Goal: Book appointment/travel/reservation

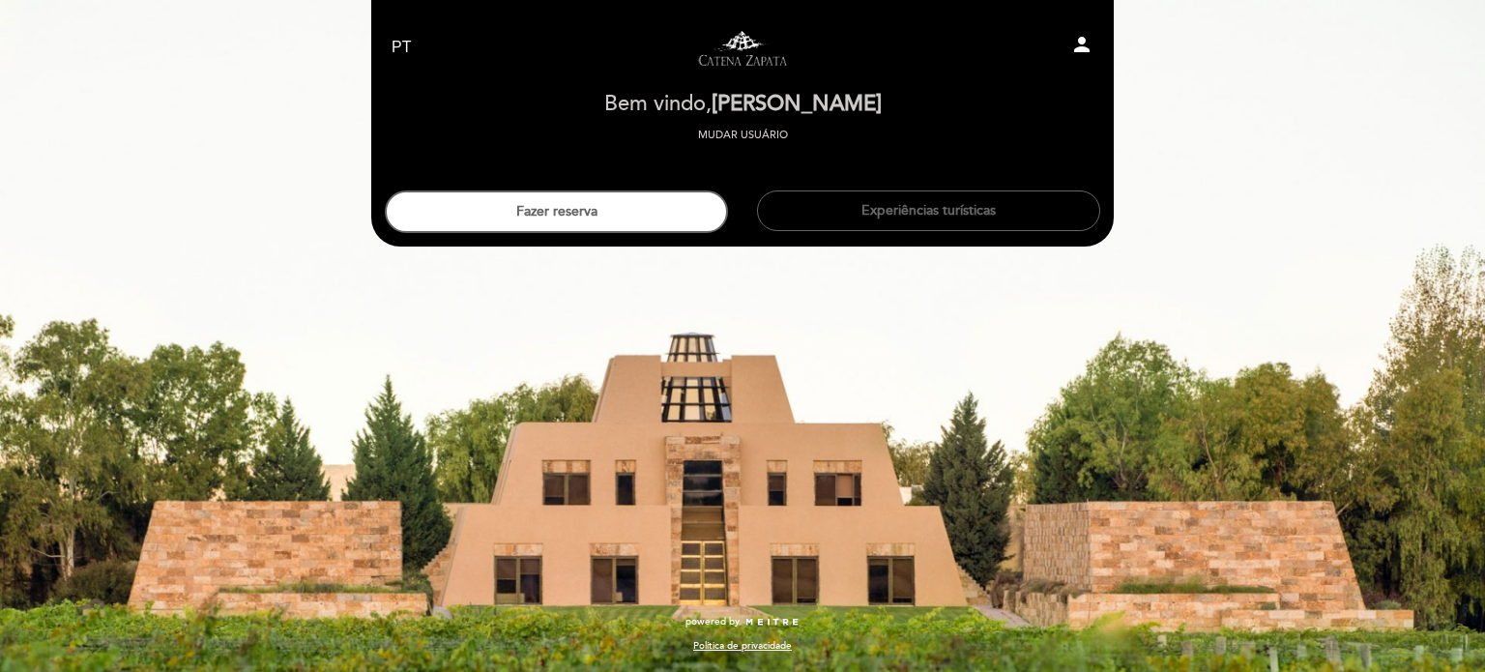
select select "pt"
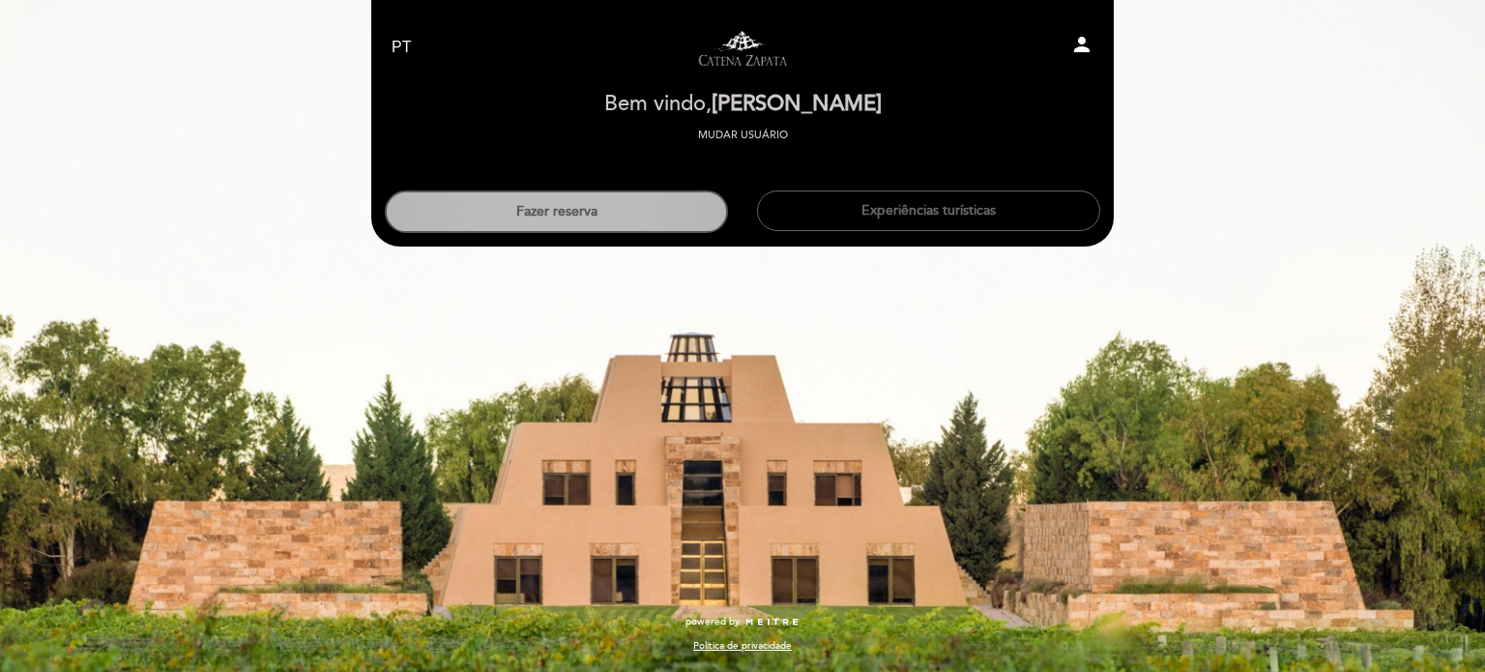
click at [616, 231] on button "Fazer reserva" at bounding box center [556, 211] width 343 height 43
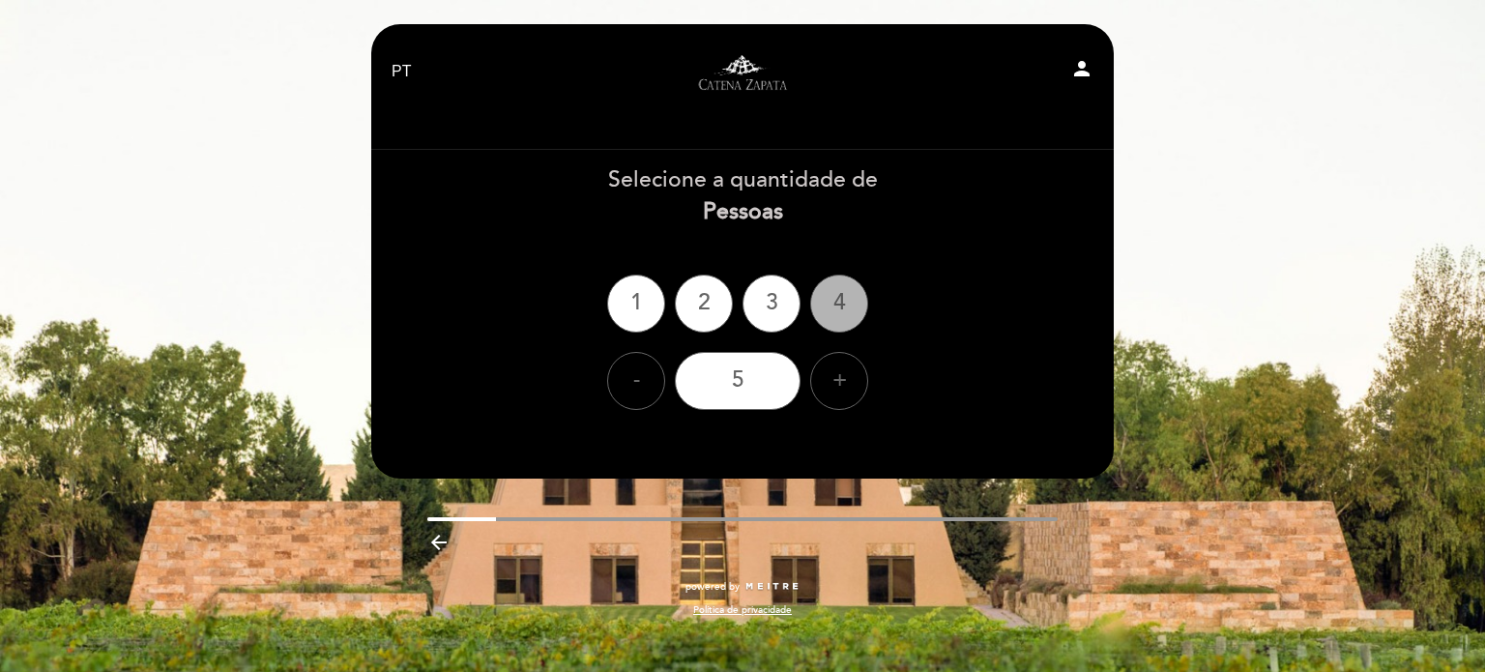
click at [833, 301] on div "4" at bounding box center [839, 304] width 58 height 58
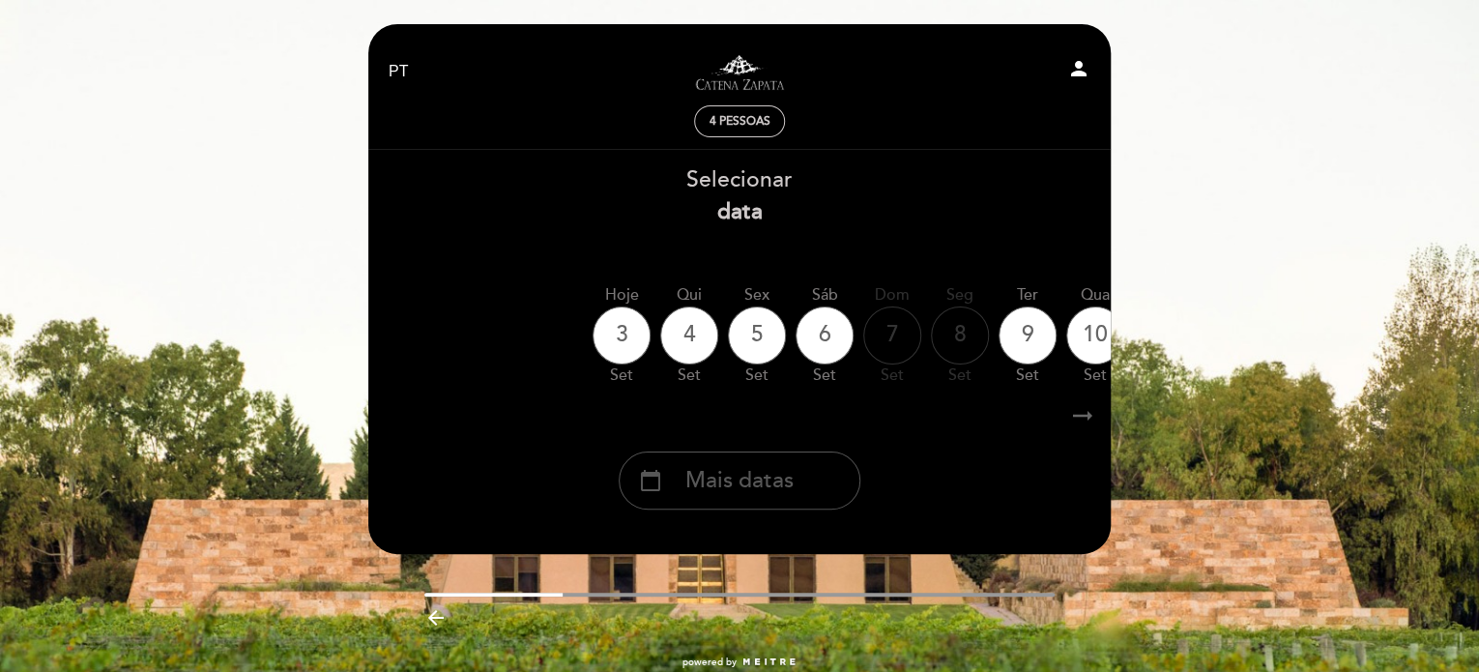
click at [812, 494] on div "calendar_today Mais datas" at bounding box center [740, 481] width 242 height 58
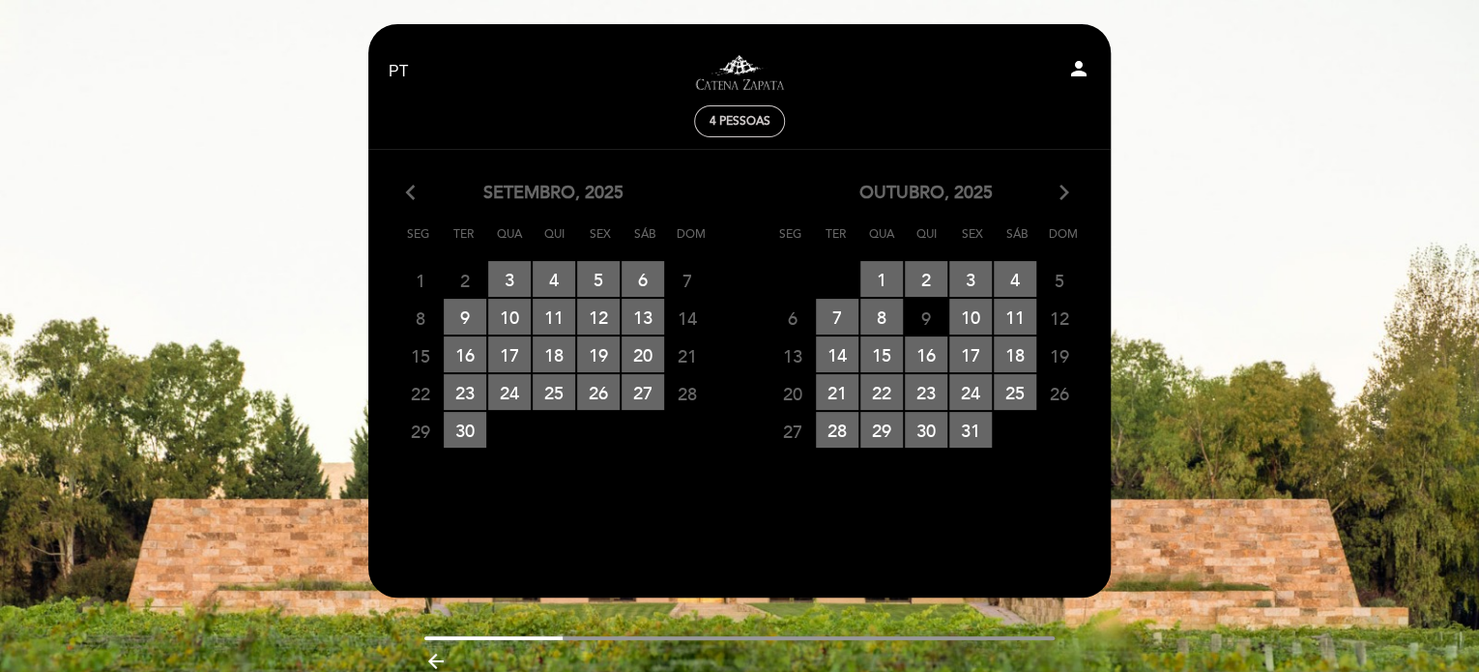
click at [1064, 189] on icon "arrow_forward_ios" at bounding box center [1064, 193] width 17 height 25
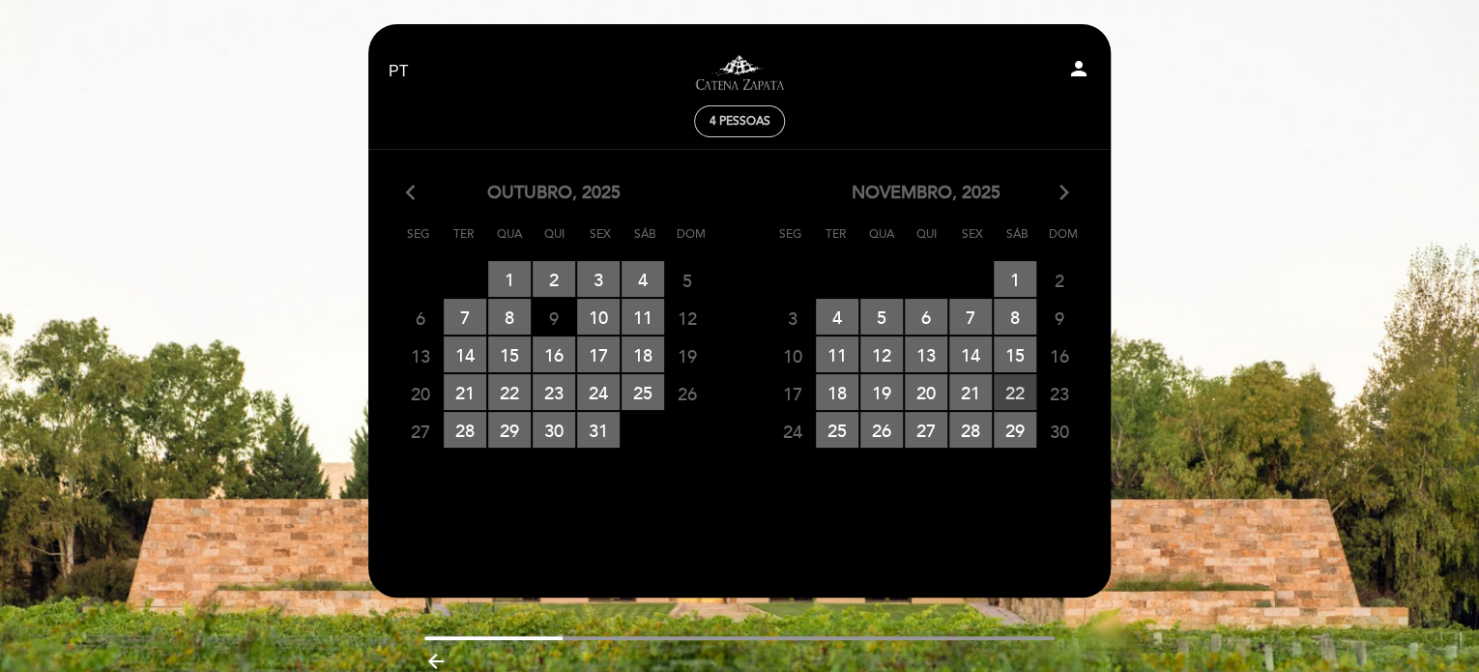
click at [1018, 397] on span "22 RESERVAS DISPONÍVEIS" at bounding box center [1015, 392] width 43 height 36
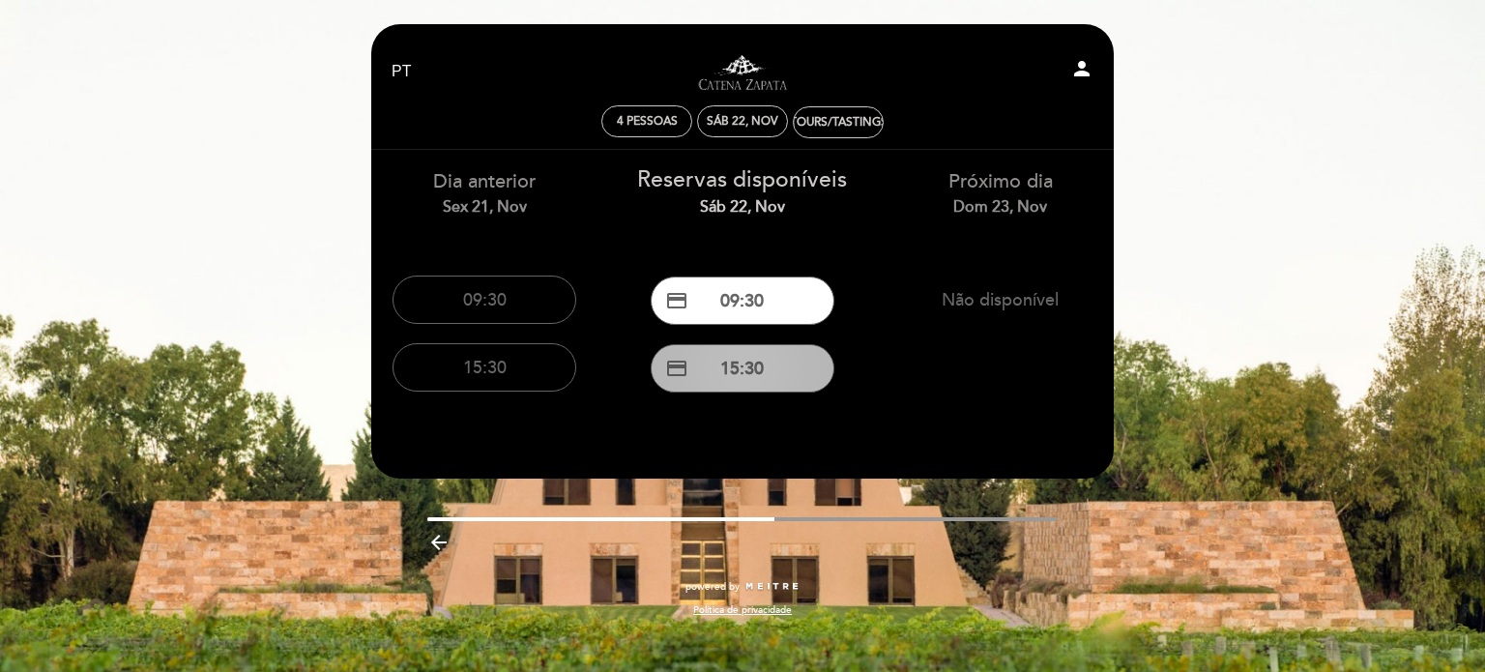
click at [781, 366] on button "credit_card 15:30" at bounding box center [743, 368] width 184 height 48
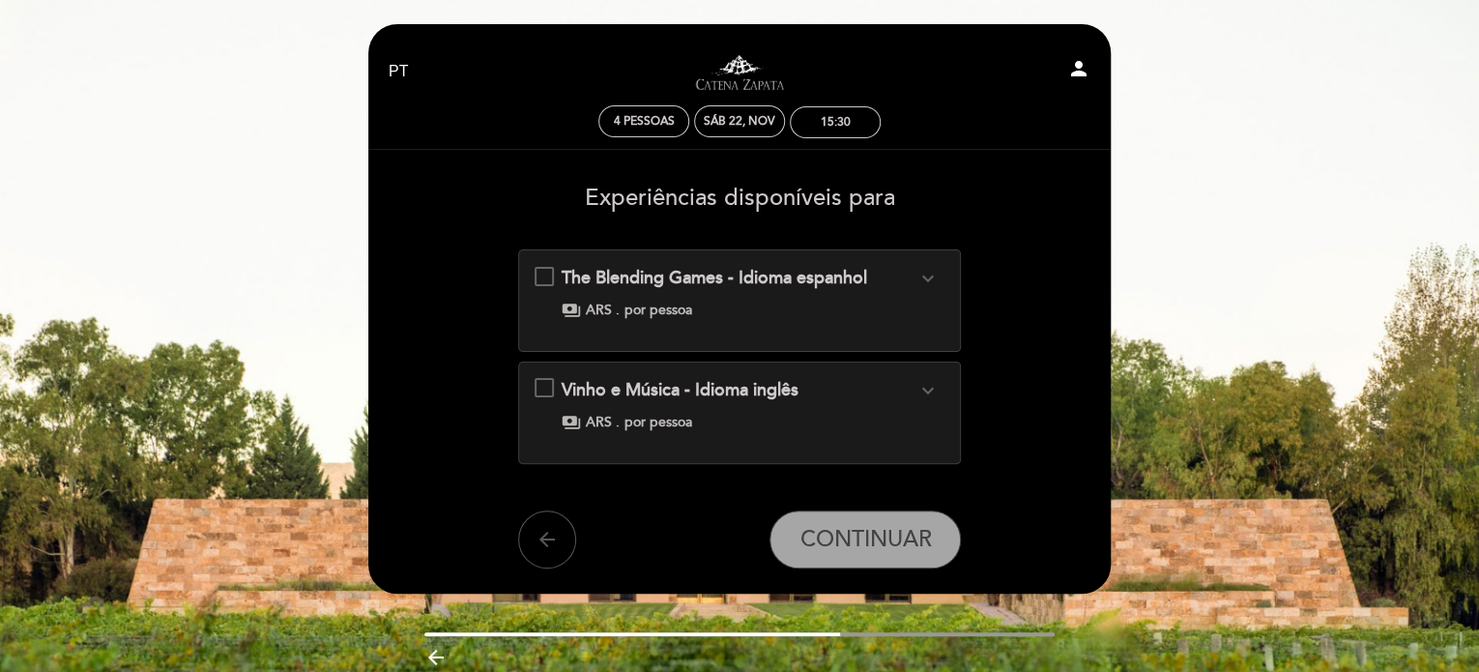
click at [562, 543] on button "arrow_back" at bounding box center [547, 540] width 58 height 58
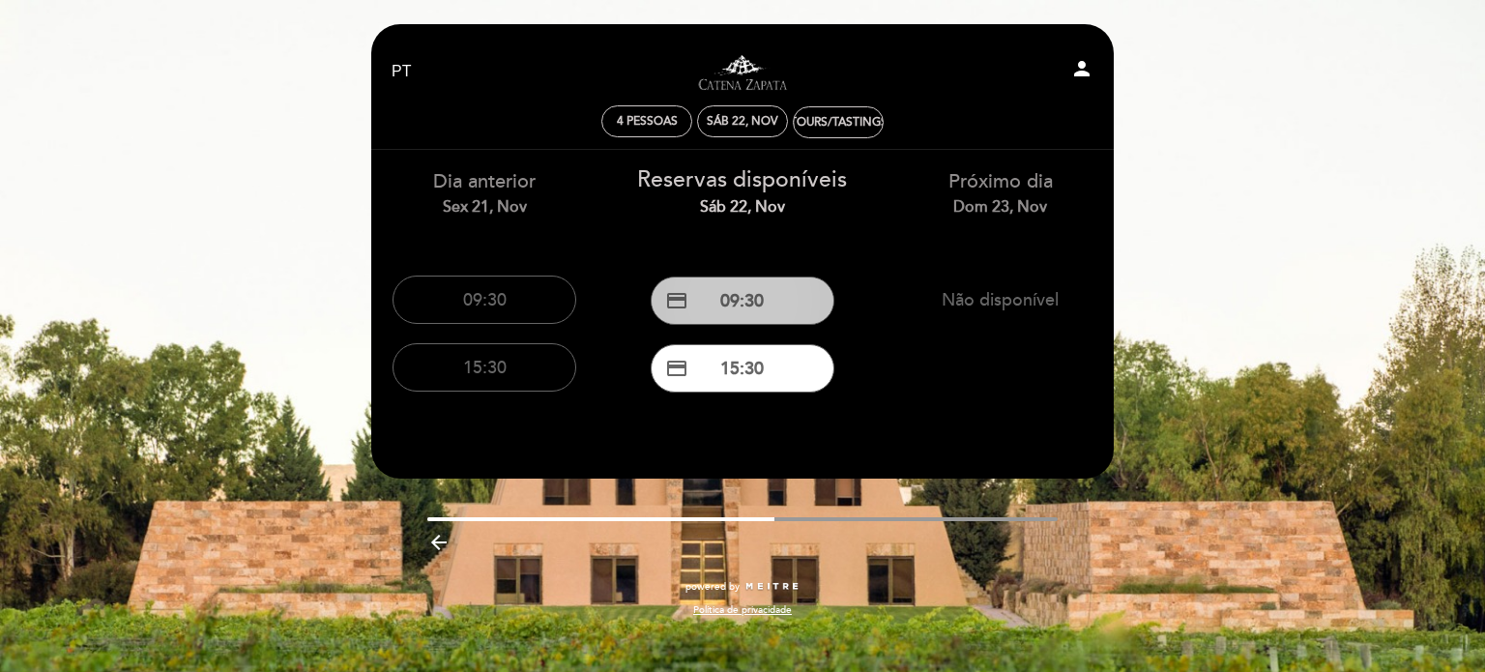
click at [782, 295] on button "credit_card 09:30" at bounding box center [743, 301] width 184 height 48
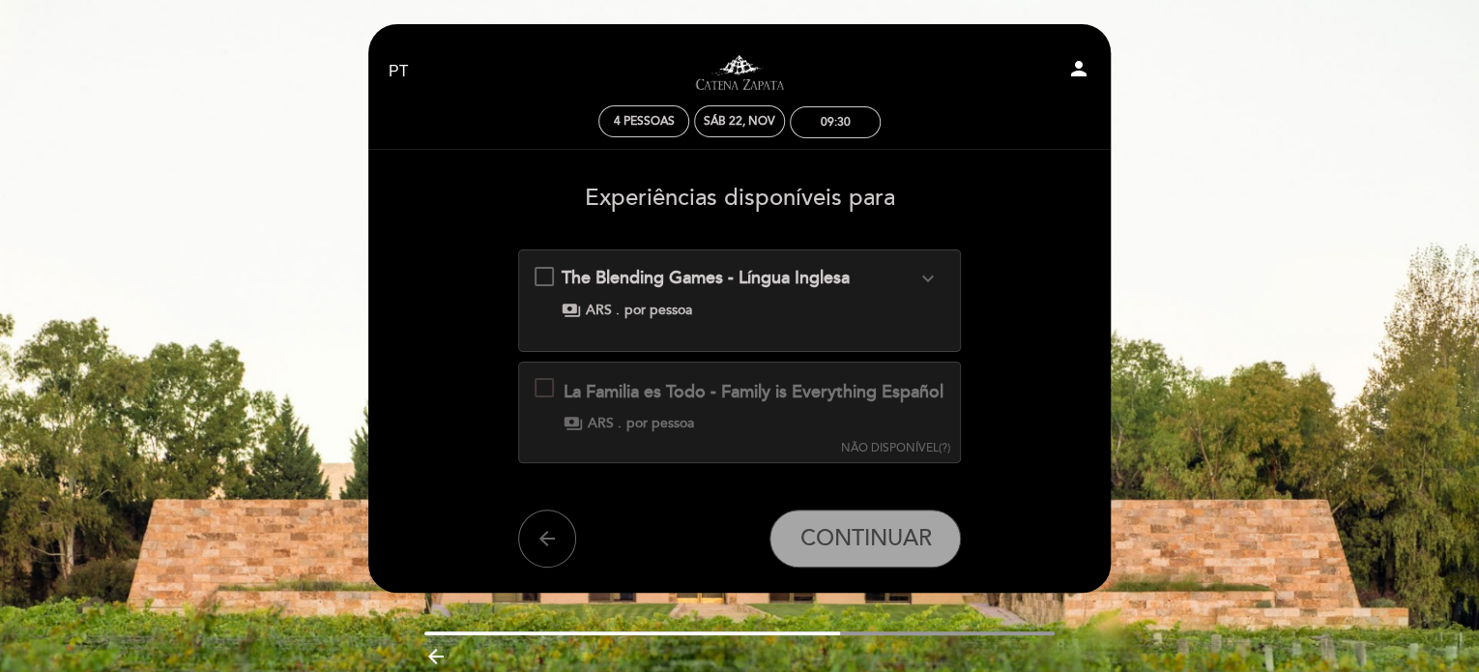
click at [545, 269] on div "The Blending Games - Língua Inglesa expand_more Fazer um corte de vinho é criar…" at bounding box center [740, 293] width 411 height 54
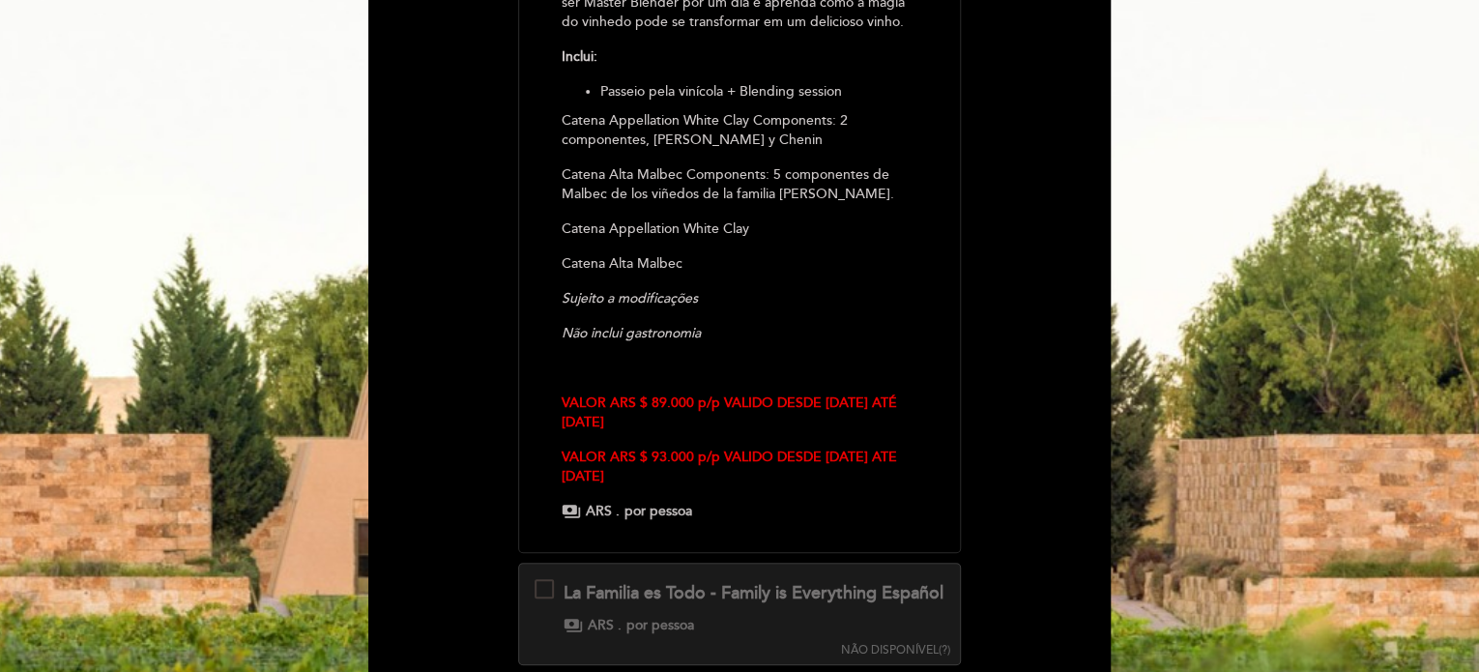
scroll to position [483, 0]
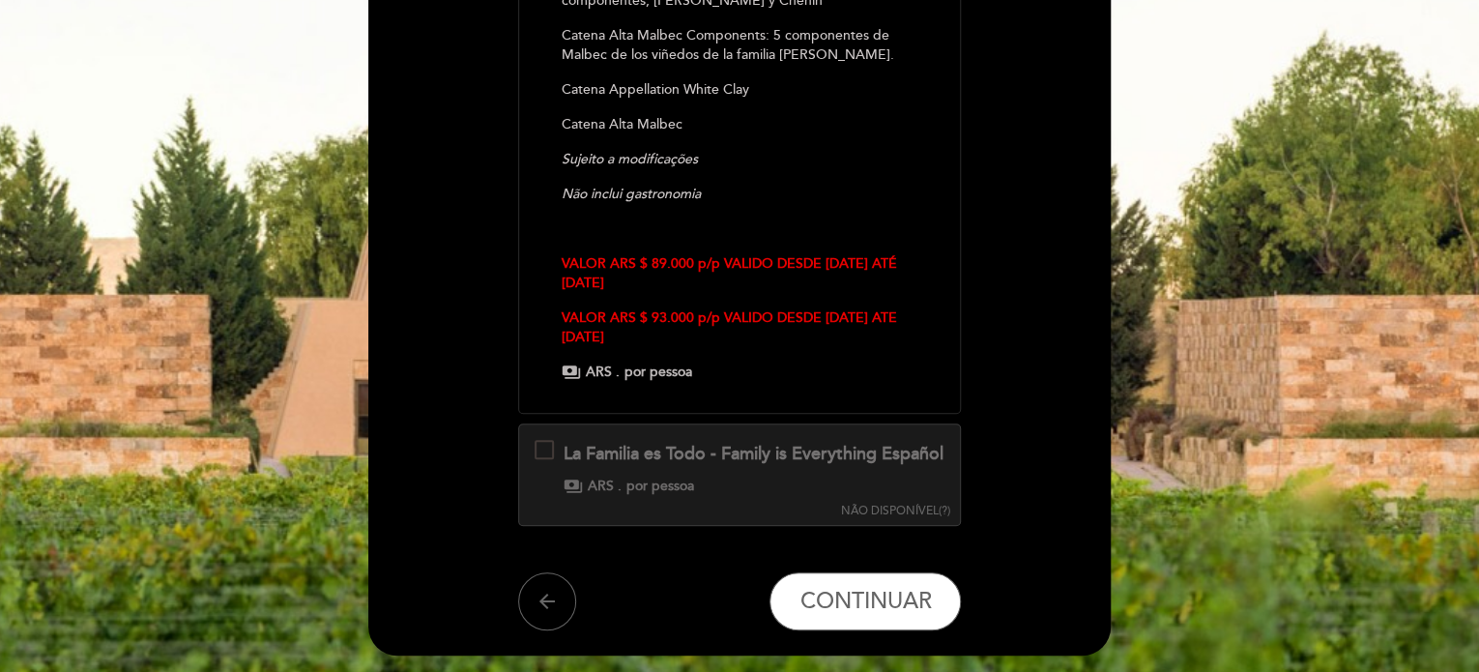
click at [535, 449] on div at bounding box center [544, 449] width 19 height 19
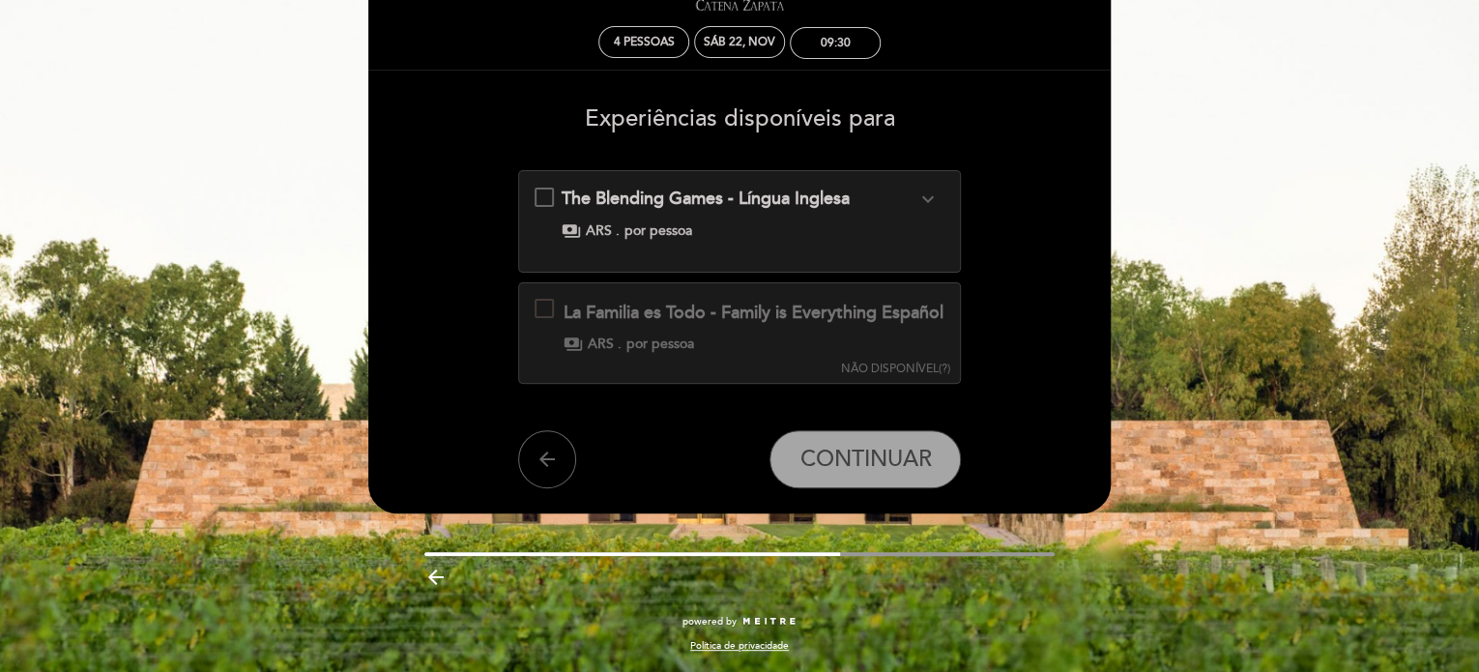
scroll to position [0, 0]
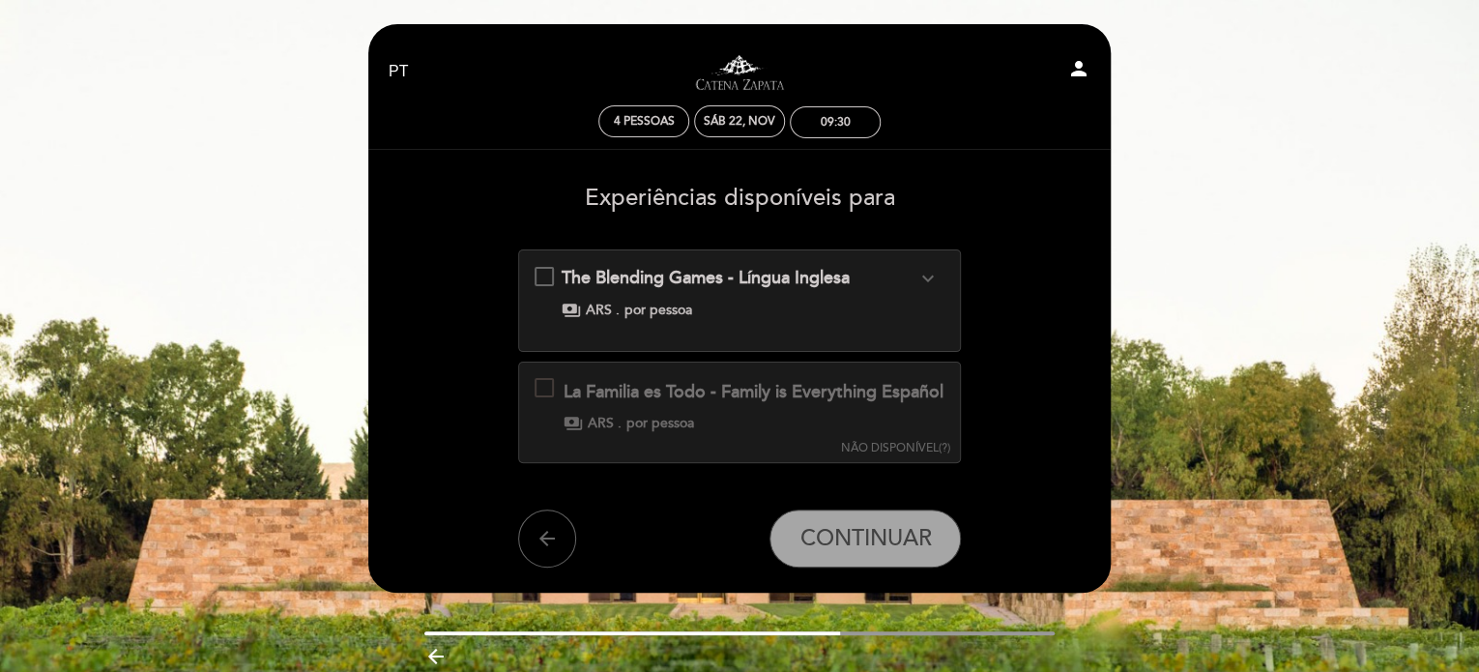
click at [549, 274] on div "The Blending Games - Língua Inglesa expand_more Fazer um corte de vinho é criar…" at bounding box center [740, 293] width 411 height 54
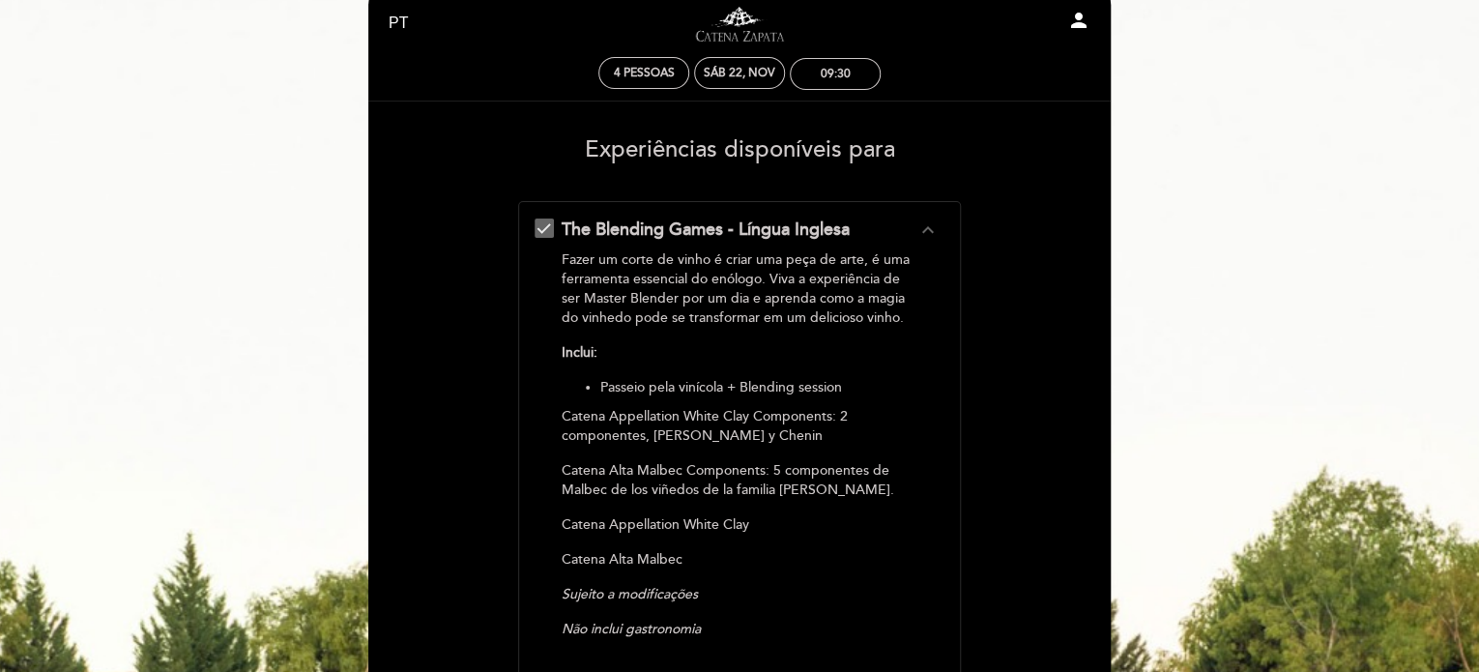
scroll to position [580, 0]
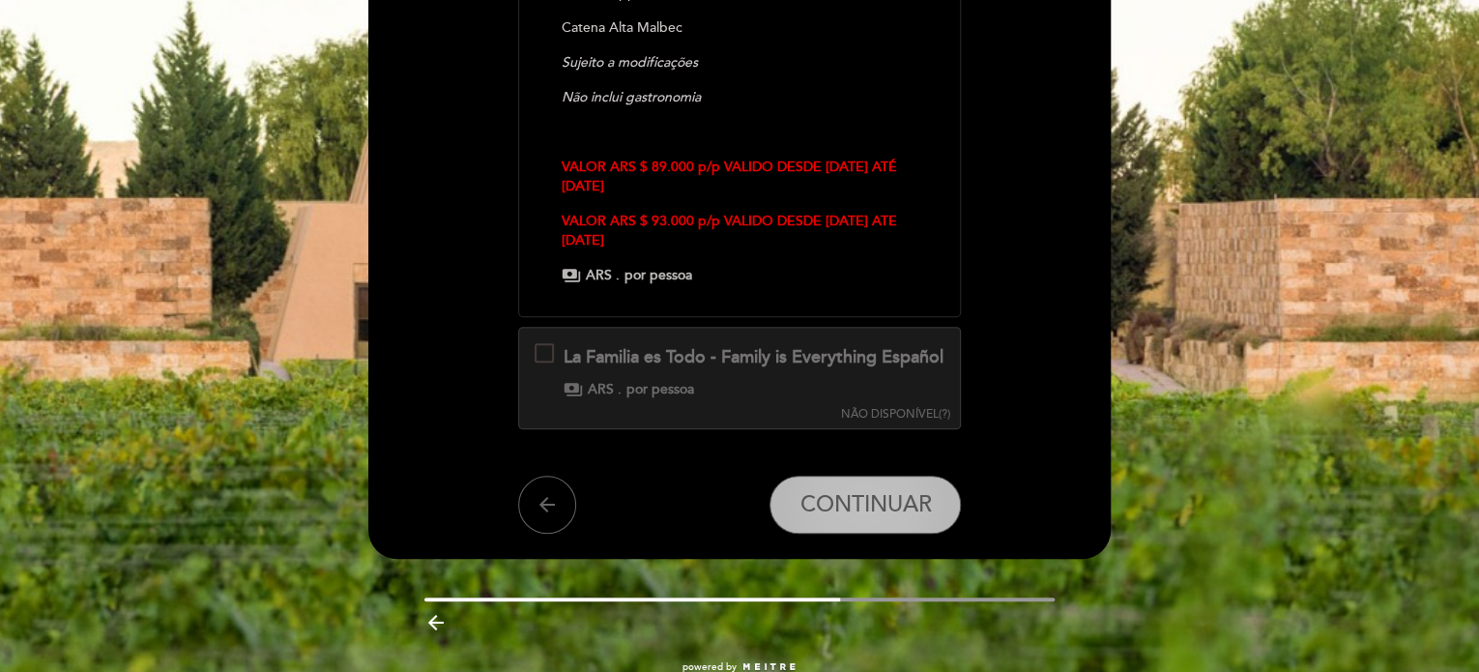
click at [895, 518] on span "CONTINUAR" at bounding box center [865, 504] width 131 height 27
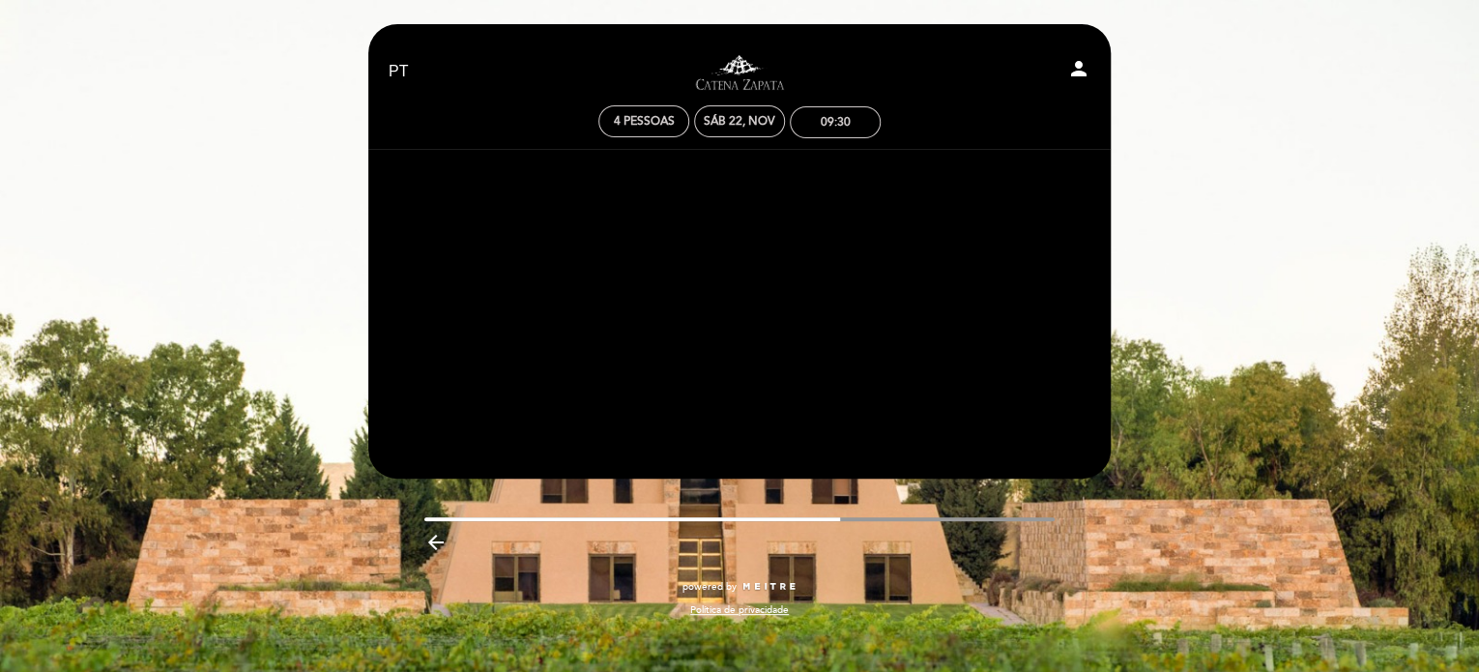
scroll to position [0, 0]
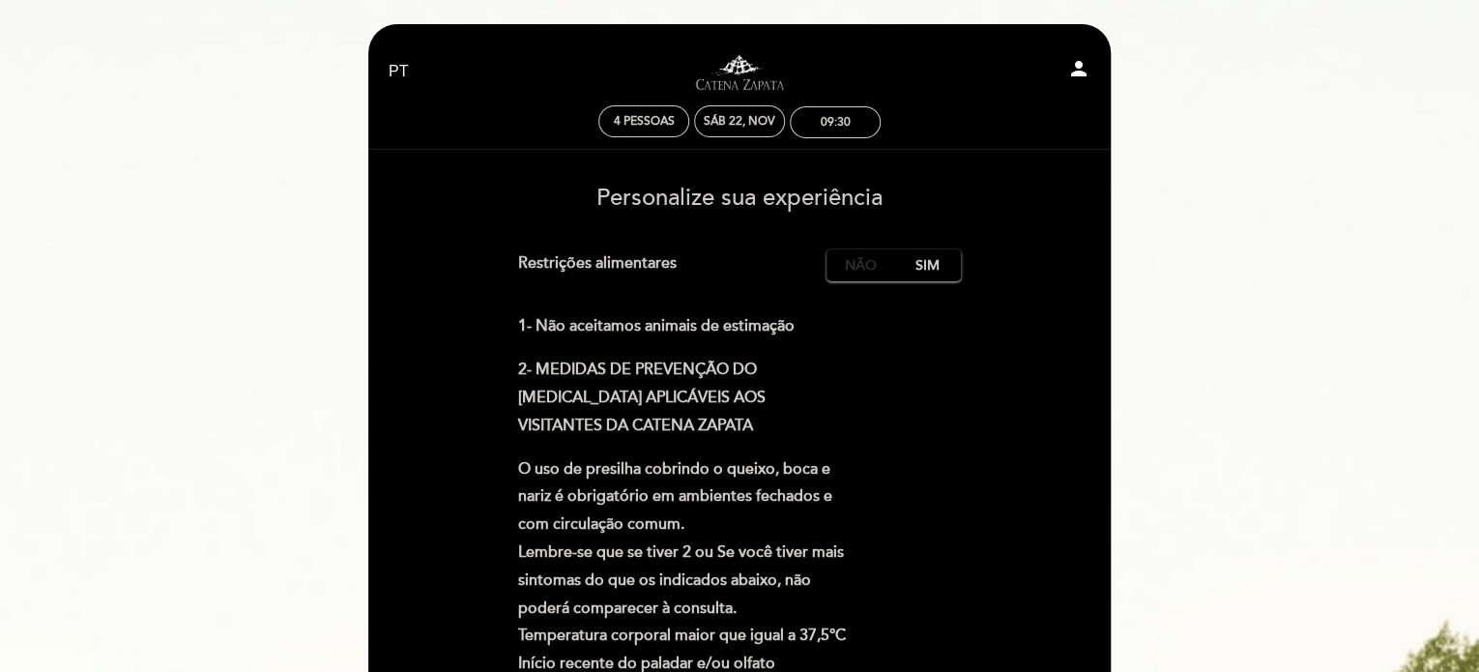
click at [880, 276] on label "Não" at bounding box center [861, 265] width 68 height 32
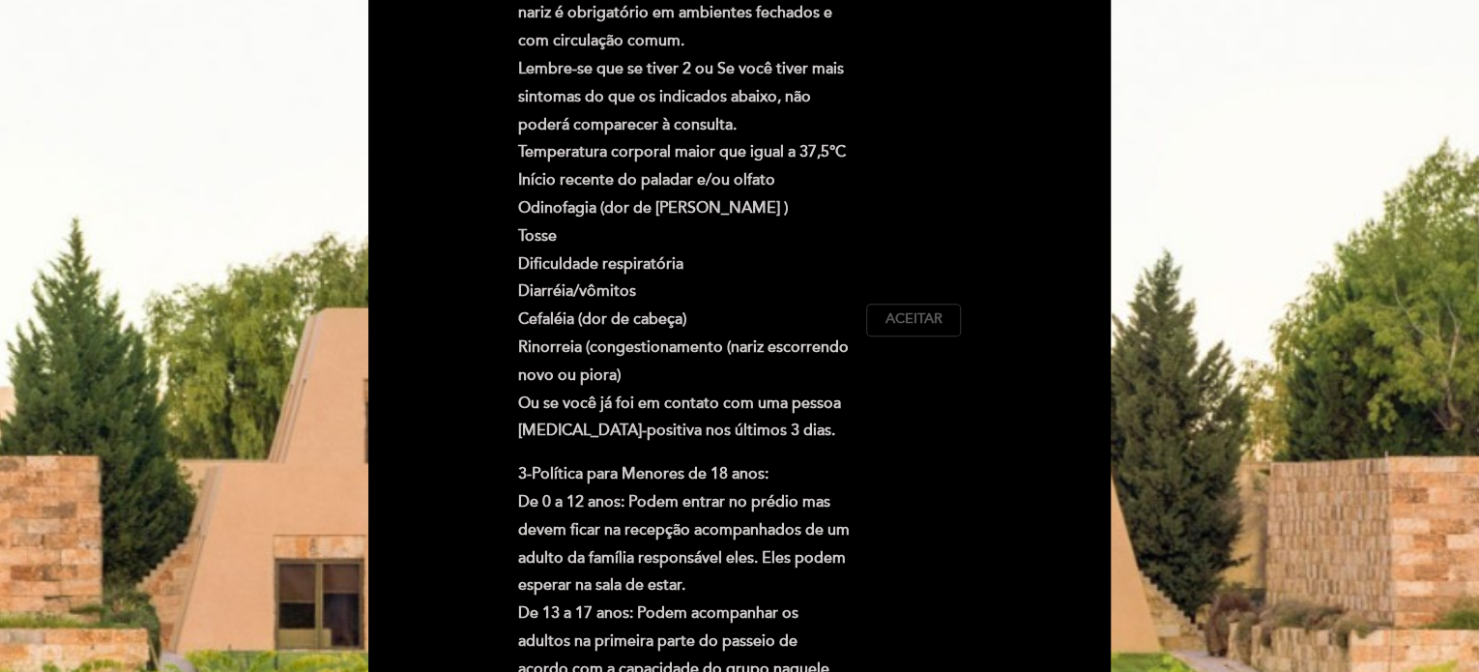
click at [924, 312] on span "Aceitar" at bounding box center [914, 319] width 57 height 20
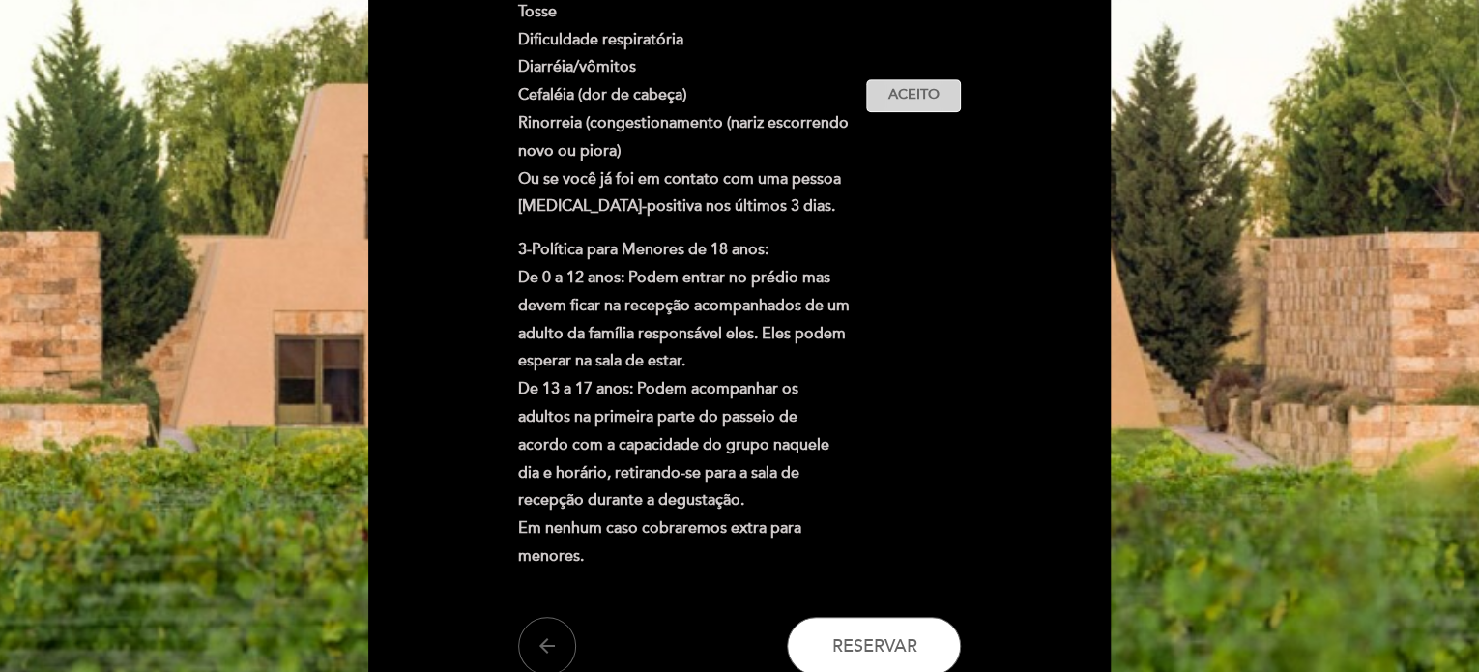
scroll to position [893, 0]
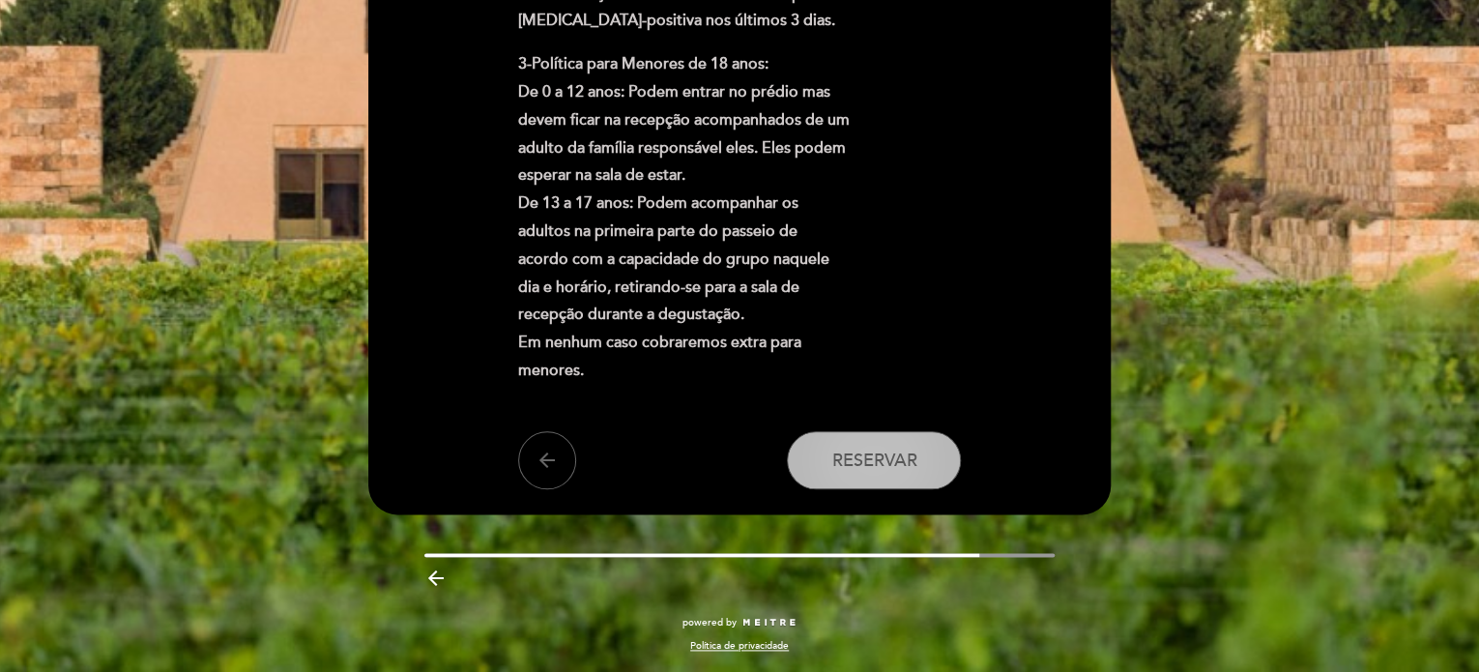
click at [880, 457] on span "Reservar" at bounding box center [874, 460] width 85 height 21
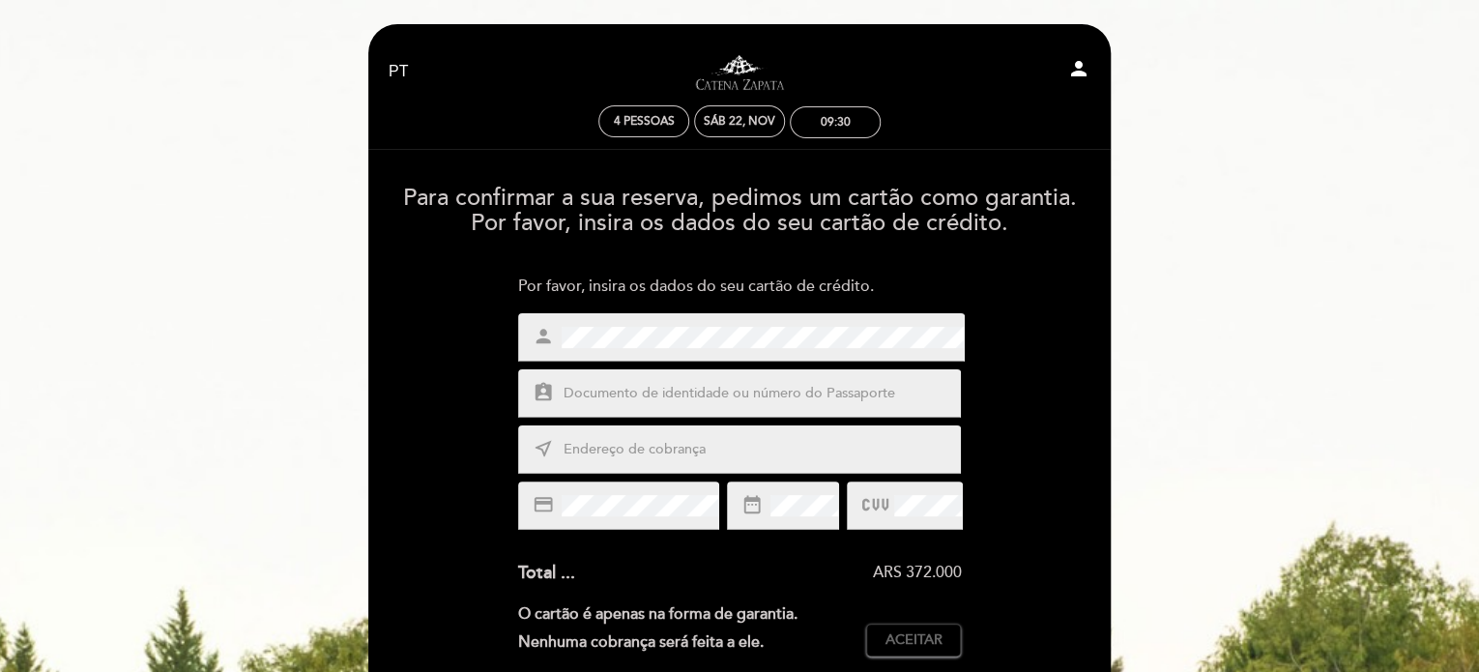
click at [707, 389] on input "text" at bounding box center [763, 394] width 402 height 22
type input "21830193791"
click at [699, 458] on input "text" at bounding box center [763, 450] width 402 height 22
type input "Rotary Club"
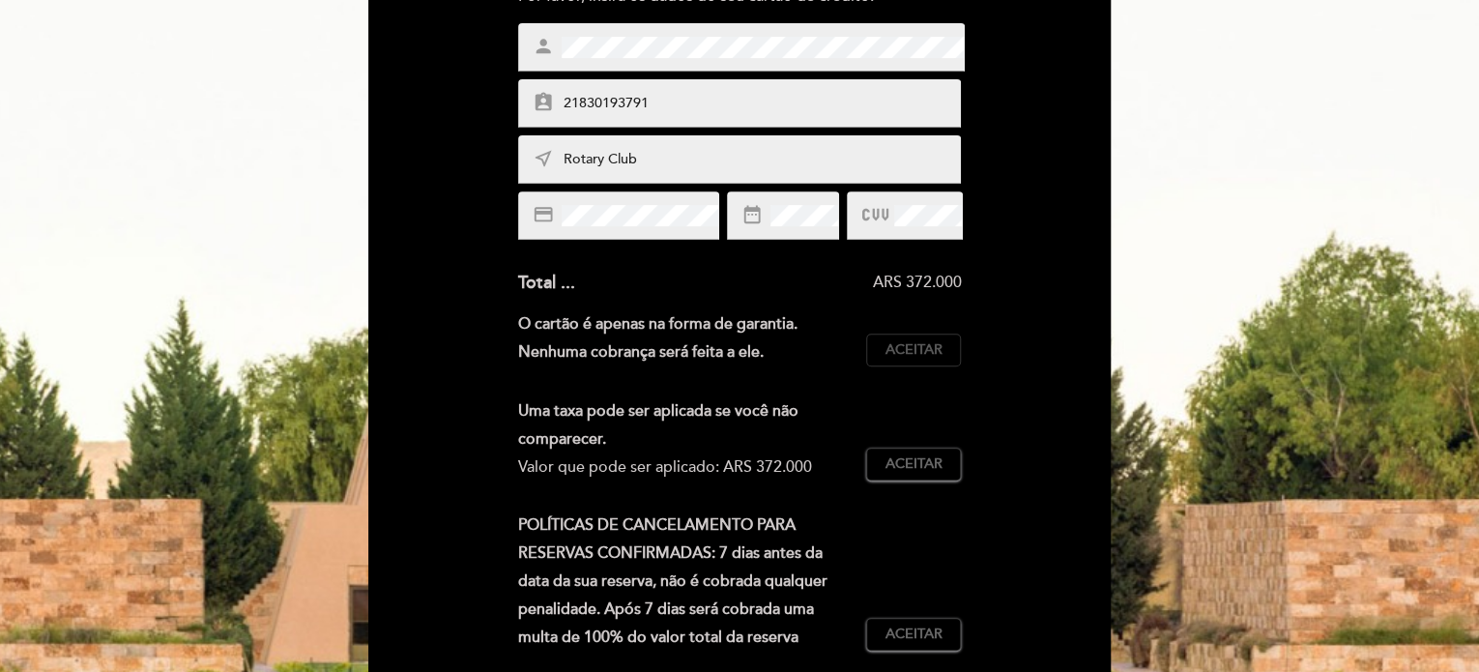
click at [941, 343] on span "Aceitar" at bounding box center [914, 350] width 57 height 20
click at [941, 459] on span "Aceitar" at bounding box center [914, 464] width 57 height 20
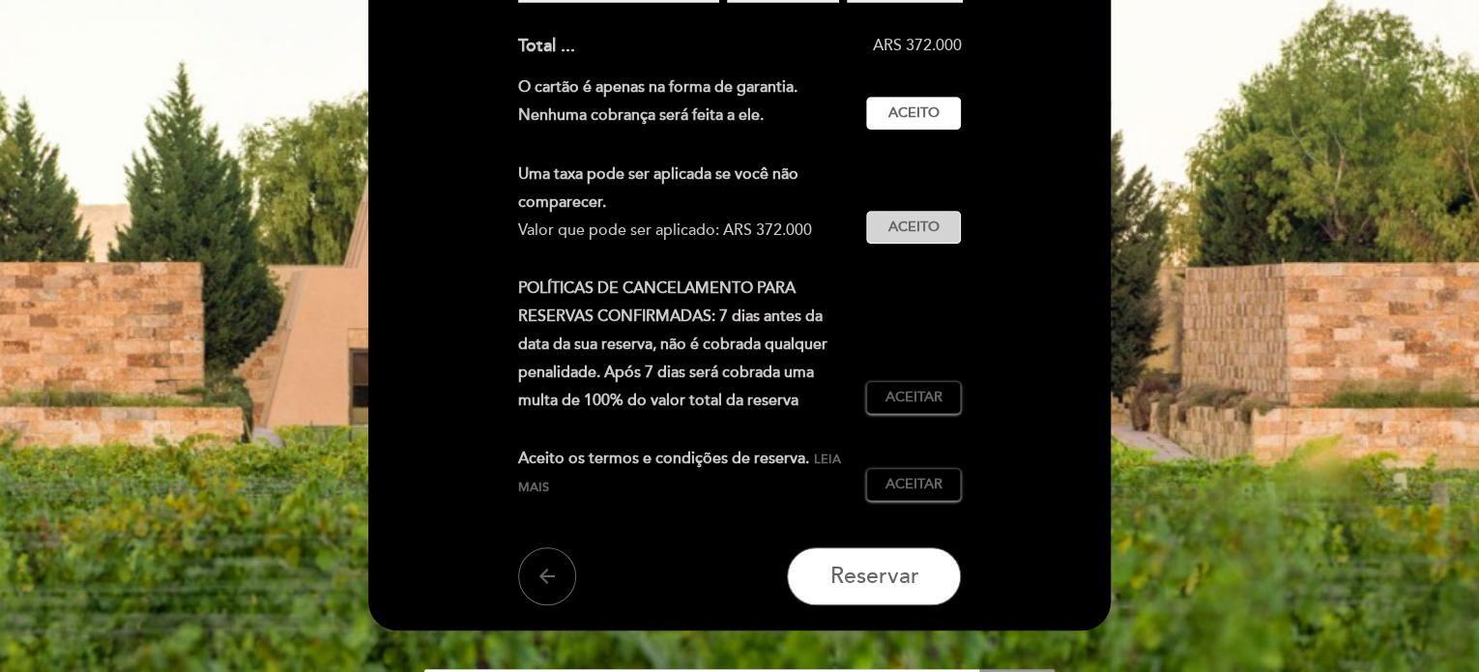
scroll to position [642, 0]
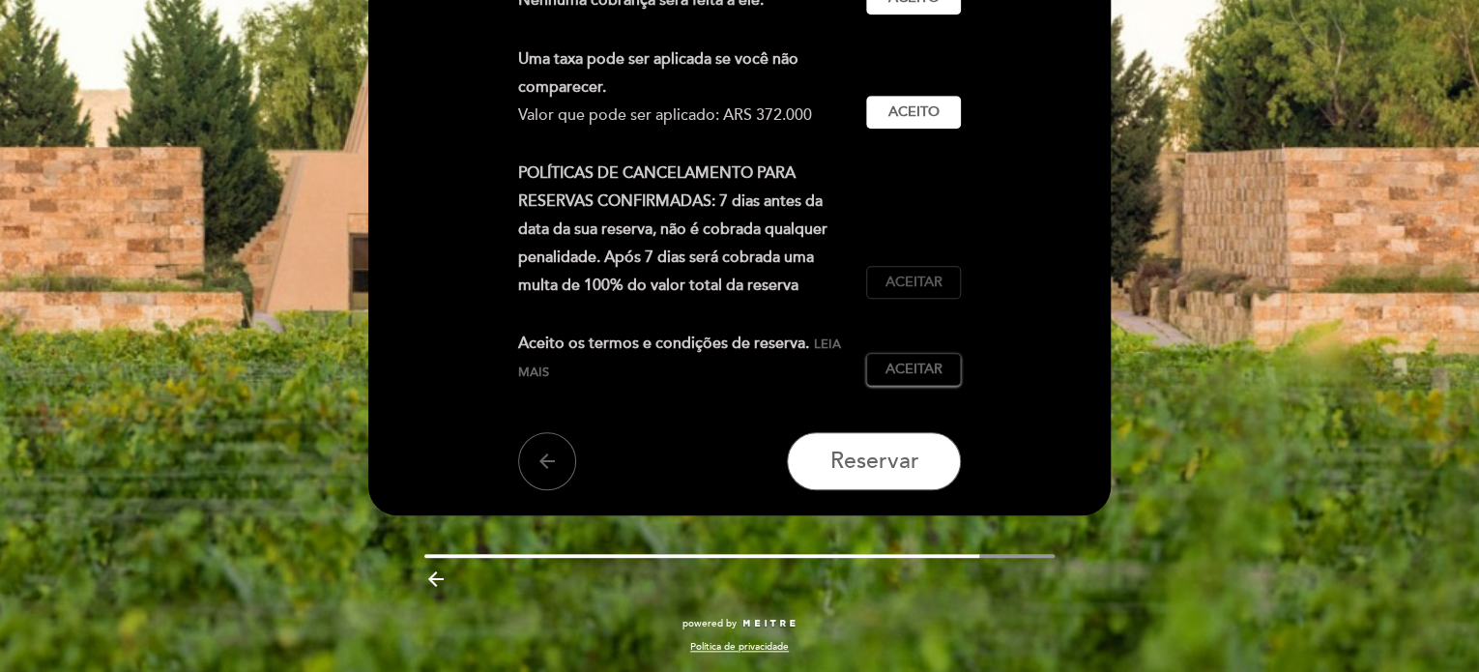
click at [936, 287] on span "Aceitar" at bounding box center [914, 283] width 57 height 20
click at [936, 362] on span "Aceitar" at bounding box center [914, 370] width 57 height 20
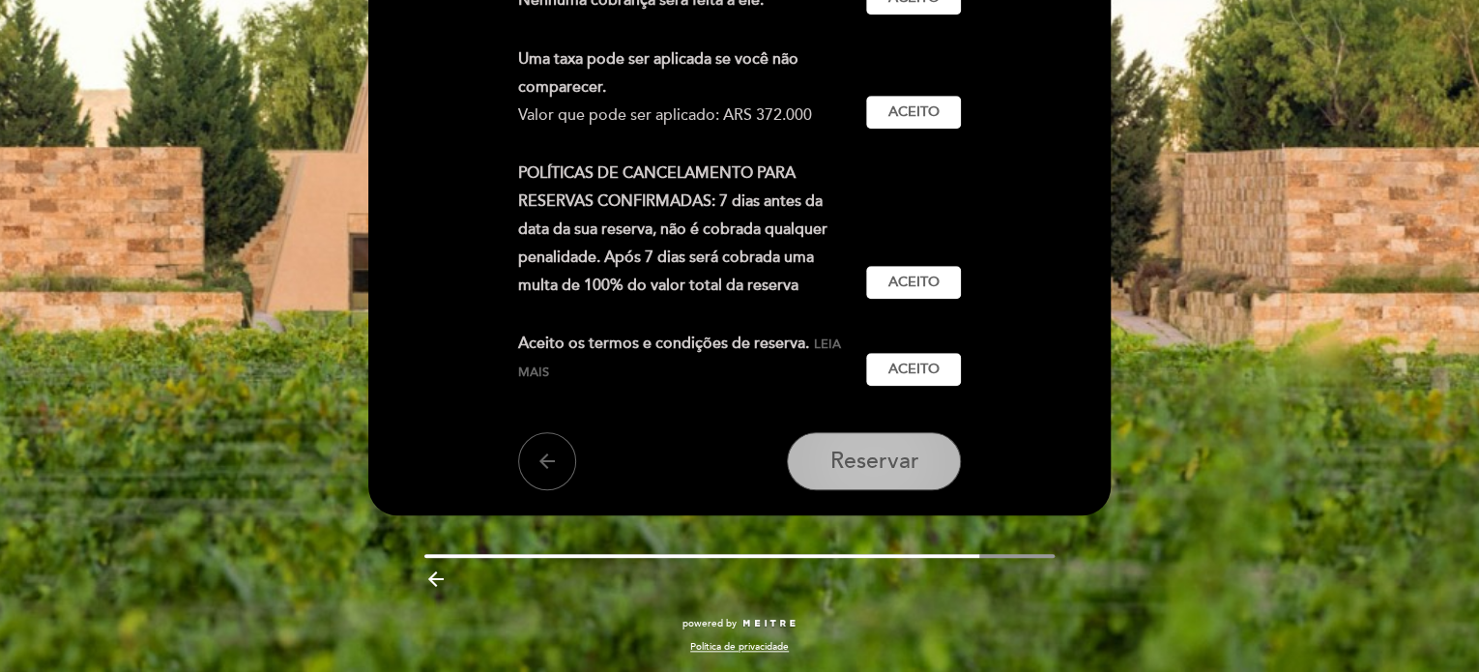
click at [879, 459] on span "Reservar" at bounding box center [874, 461] width 89 height 27
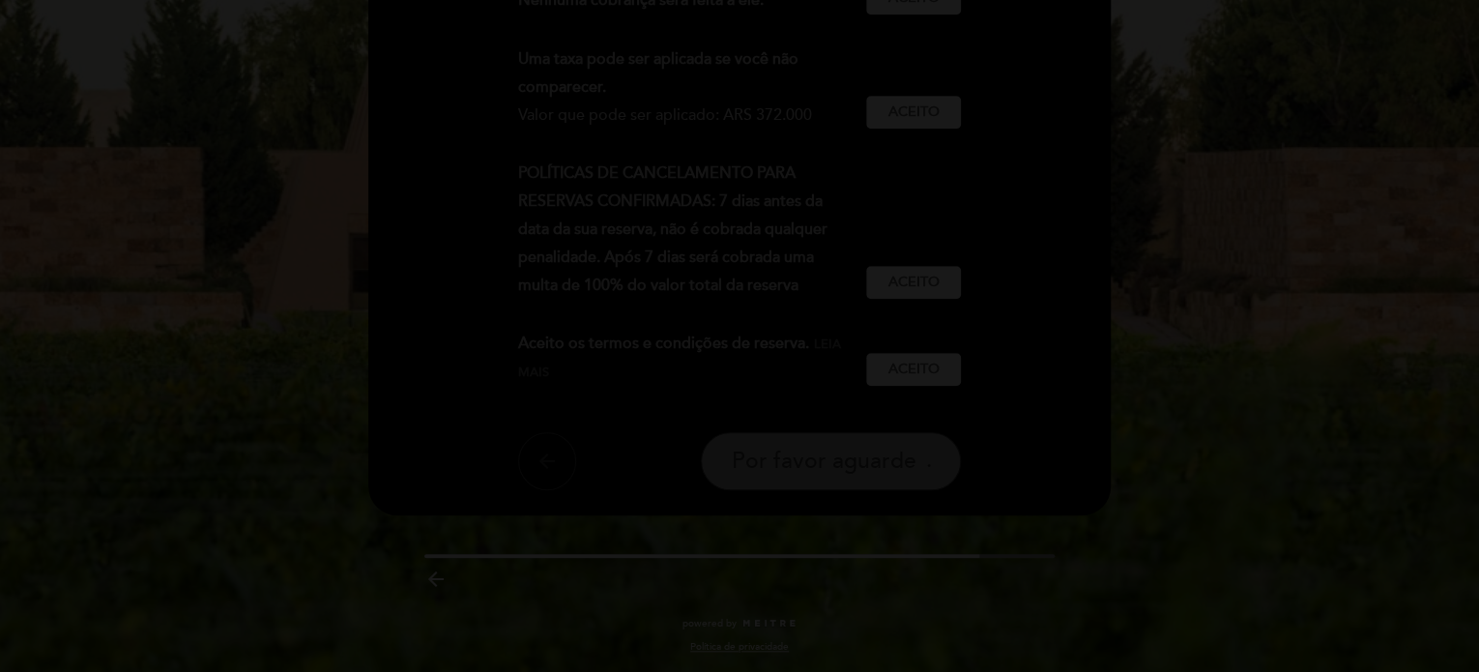
scroll to position [0, 0]
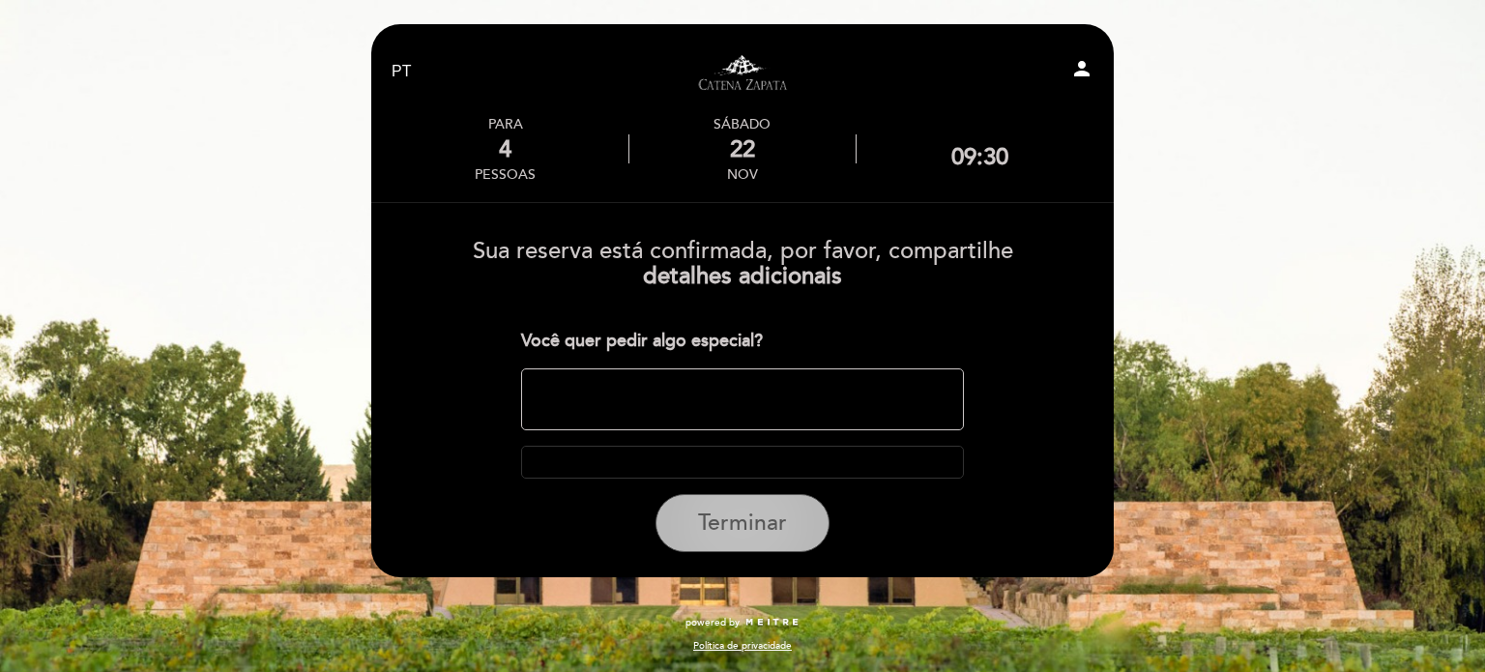
click at [773, 527] on span "Terminar" at bounding box center [742, 523] width 89 height 27
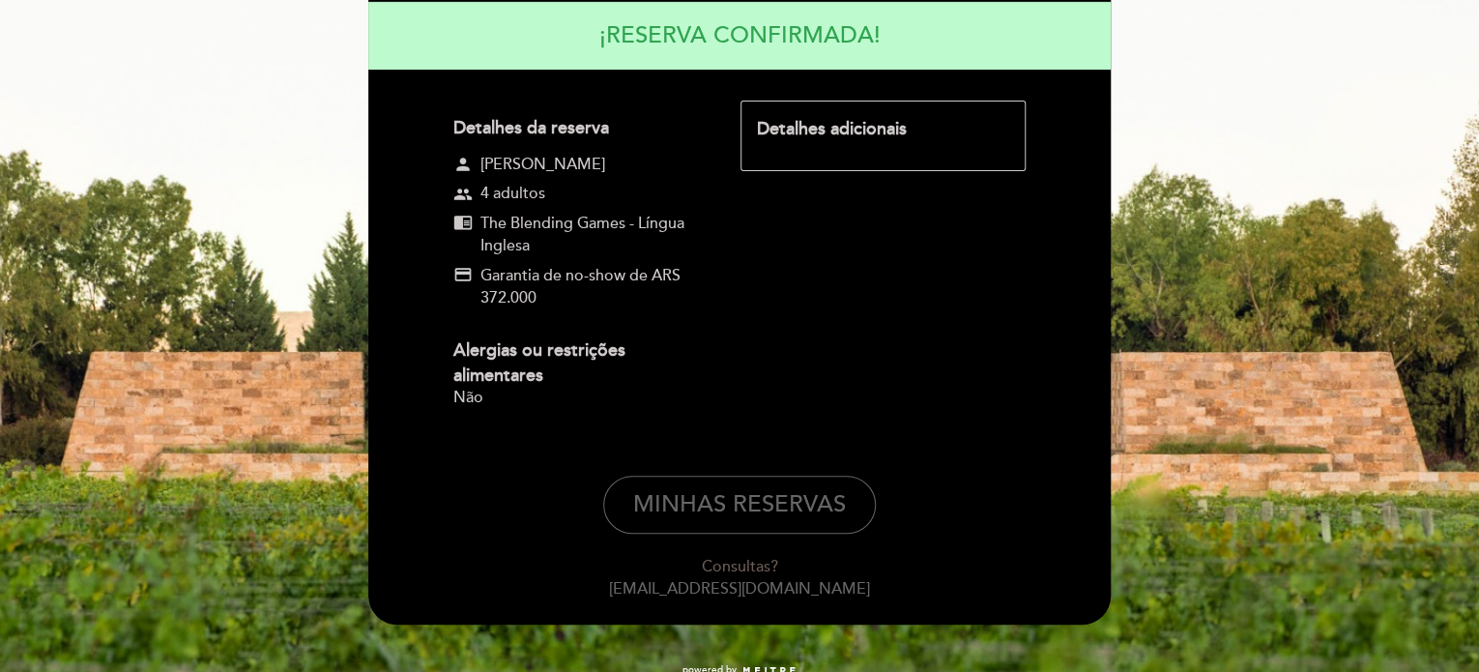
scroll to position [248, 0]
